Goal: Information Seeking & Learning: Find specific fact

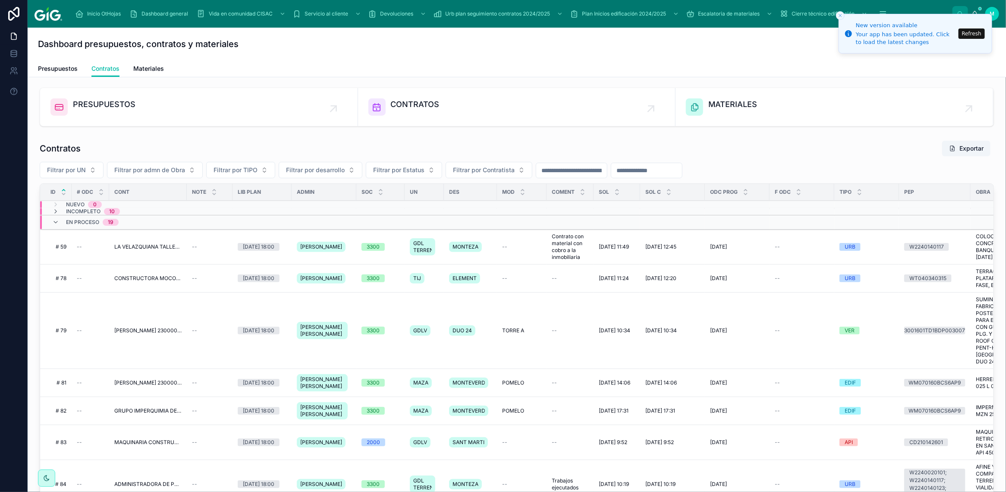
click at [56, 222] on icon at bounding box center [55, 222] width 7 height 7
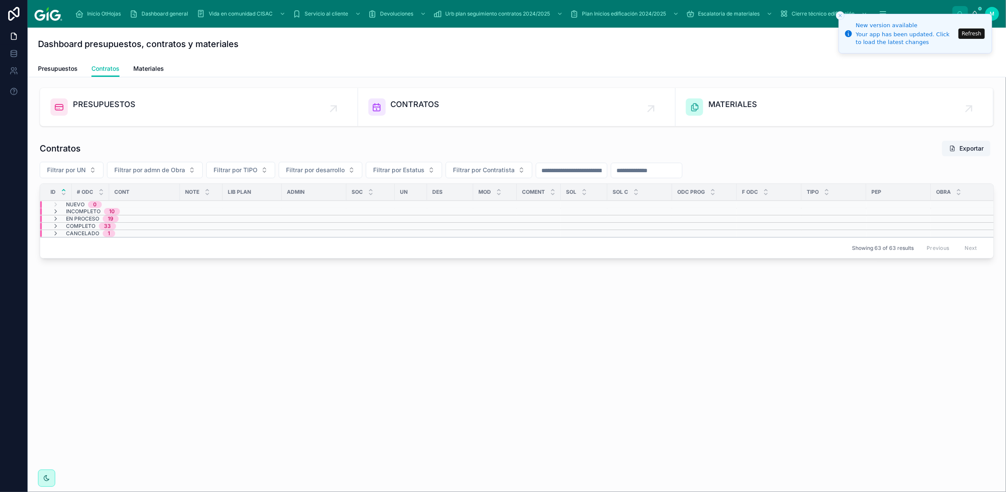
click at [55, 227] on icon at bounding box center [55, 226] width 7 height 7
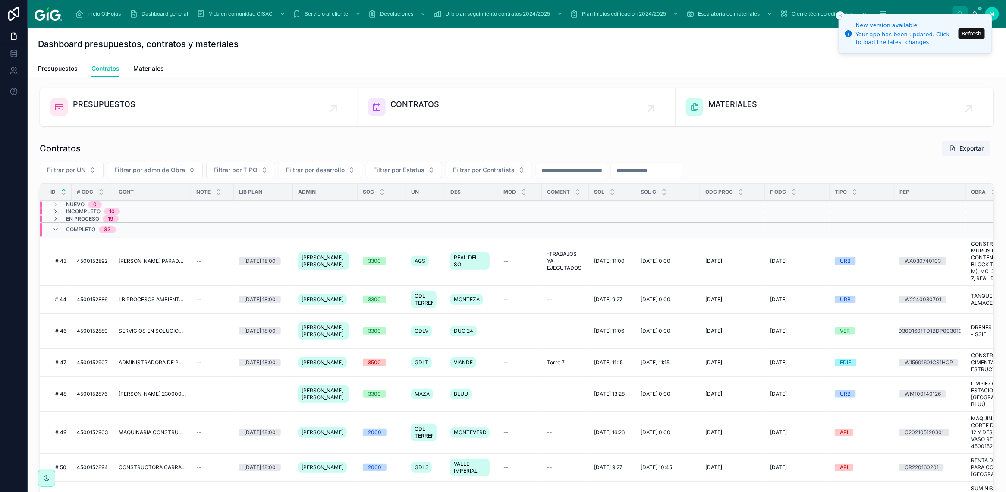
click at [598, 172] on input "text" at bounding box center [571, 170] width 71 height 12
paste input "**********"
type input "**********"
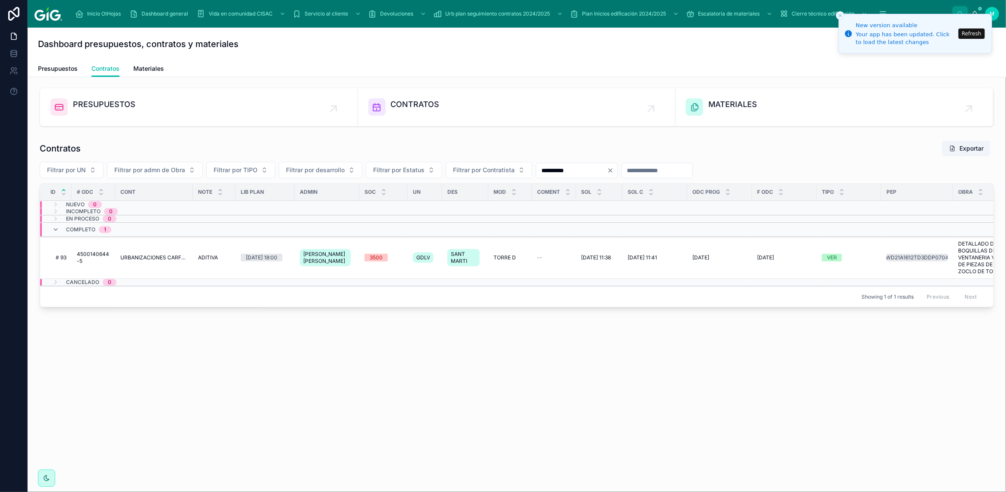
click at [95, 258] on span "4500140644-5" at bounding box center [93, 258] width 33 height 14
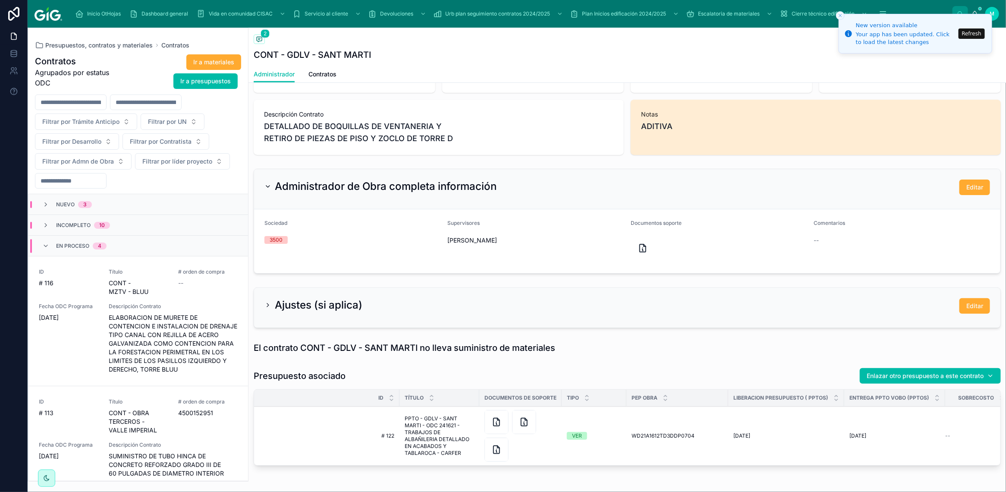
scroll to position [301, 0]
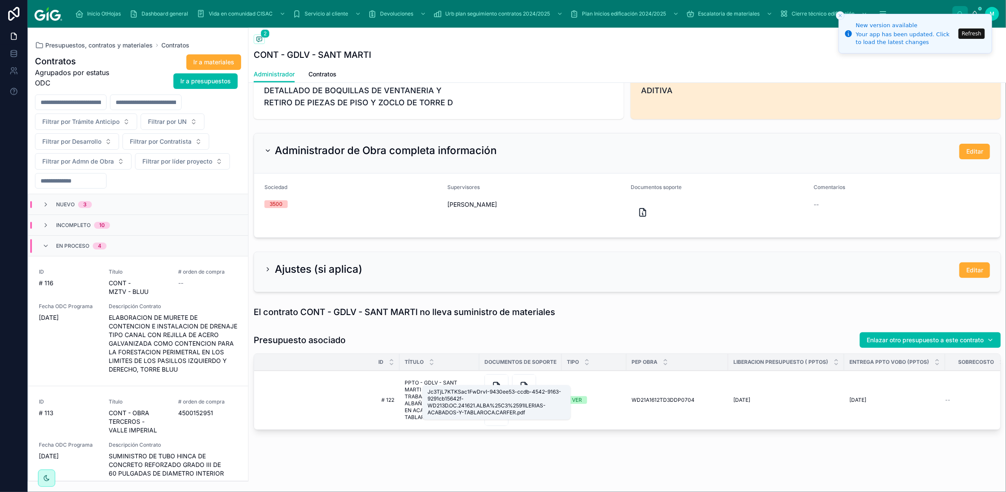
click at [497, 387] on icon at bounding box center [496, 388] width 1 height 2
click at [524, 382] on icon at bounding box center [524, 386] width 6 height 8
click at [496, 409] on icon at bounding box center [496, 414] width 10 height 10
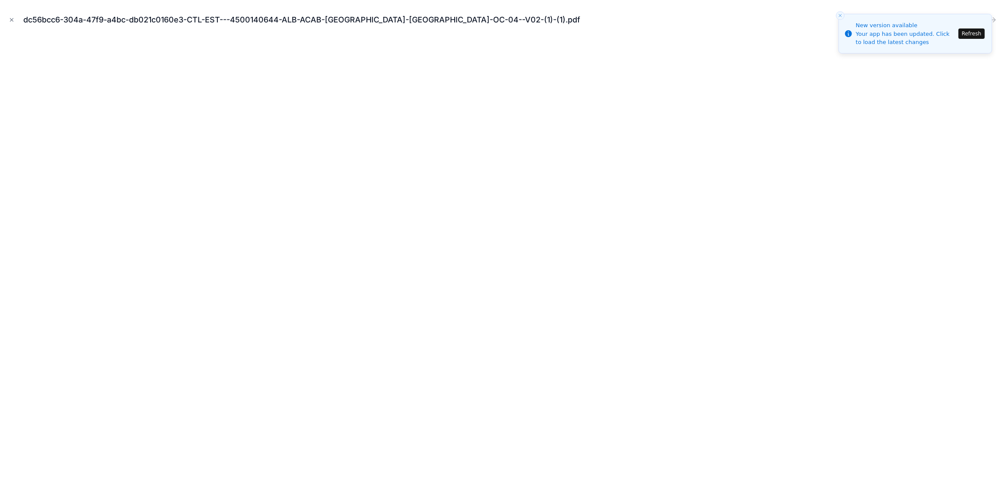
click at [971, 31] on button "Refresh" at bounding box center [972, 33] width 26 height 10
